Goal: Task Accomplishment & Management: Manage account settings

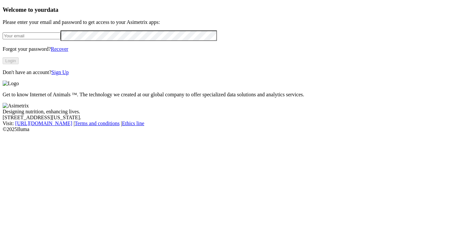
type input "[EMAIL_ADDRESS][DOMAIN_NAME]"
drag, startPoint x: 103, startPoint y: 51, endPoint x: 11, endPoint y: 55, distance: 91.3
click at [4, 51] on div "Welcome to your data Please enter your email and password to get access to your…" at bounding box center [233, 40] width 461 height 69
drag, startPoint x: 115, startPoint y: 50, endPoint x: -2, endPoint y: 47, distance: 117.8
click at [0, 47] on html "Welcome to your data Please enter your email and password to get access to your…" at bounding box center [233, 67] width 466 height 135
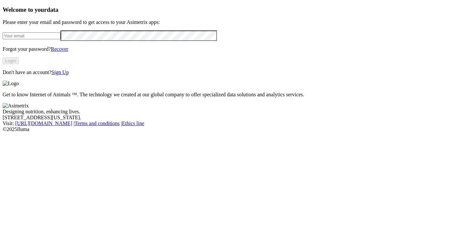
paste input "[PERSON_NAME][EMAIL_ADDRESS][DOMAIN_NAME]"
type input "[PERSON_NAME][EMAIL_ADDRESS][DOMAIN_NAME]"
click input "submit" at bounding box center [0, 0] width 0 height 0
